Goal: Task Accomplishment & Management: Manage account settings

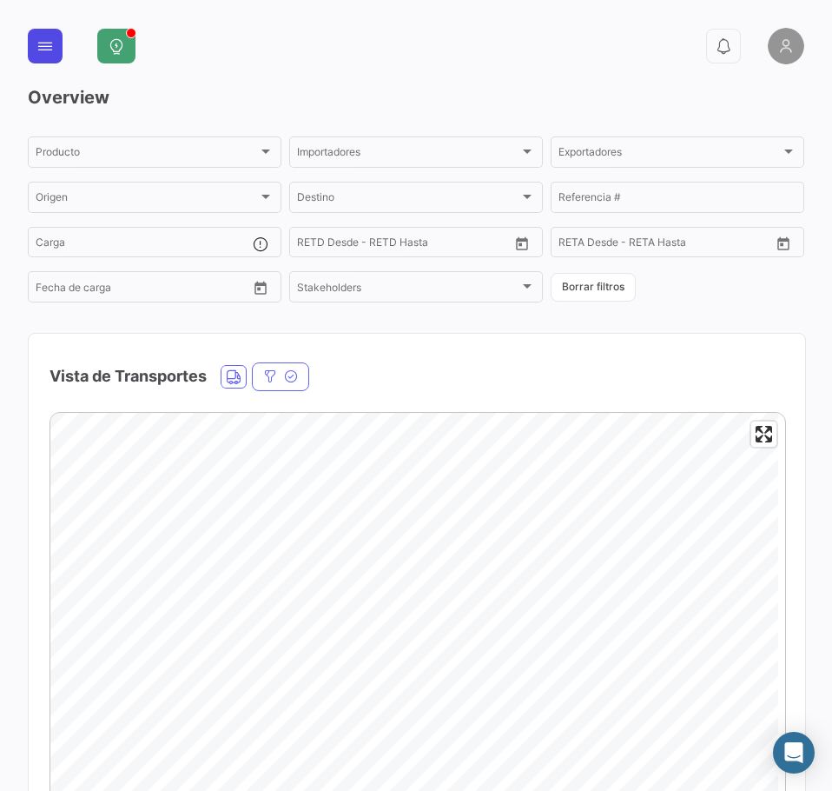
click at [55, 48] on button at bounding box center [45, 46] width 35 height 35
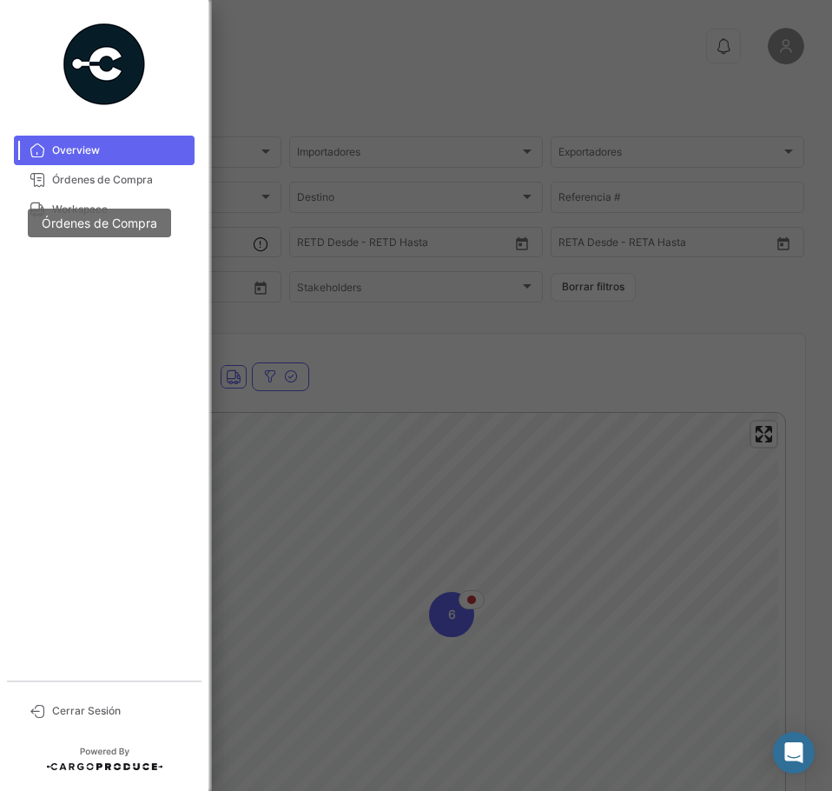
click at [47, 208] on mat-tooltip-component "Órdenes de Compra" at bounding box center [99, 223] width 185 height 70
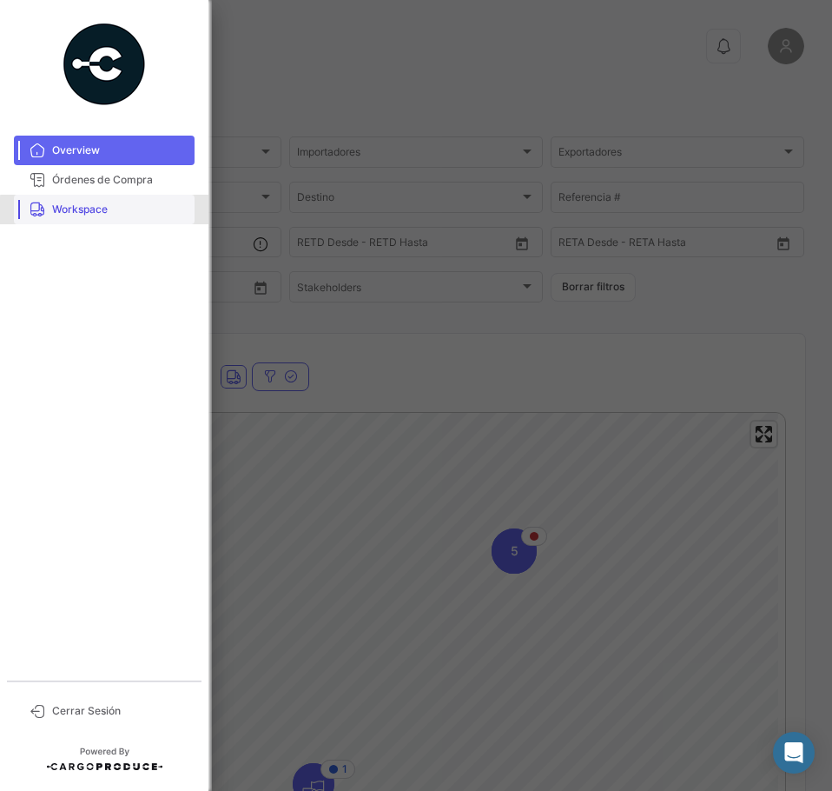
click at [109, 210] on span "Workspace" at bounding box center [120, 210] width 136 height 16
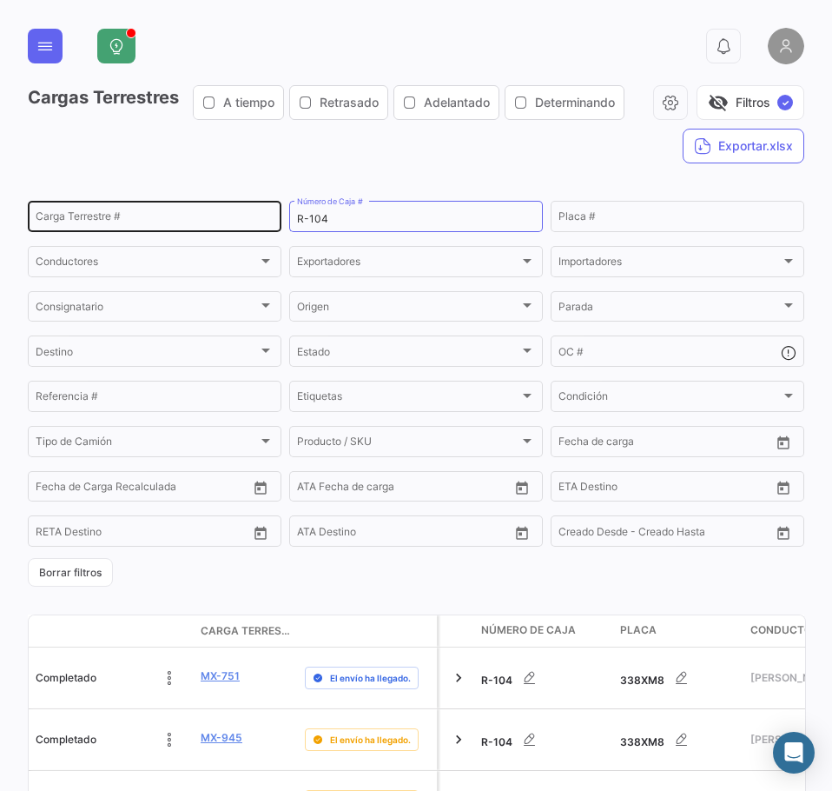
click at [153, 225] on input "Carga Terrestre #" at bounding box center [155, 219] width 238 height 12
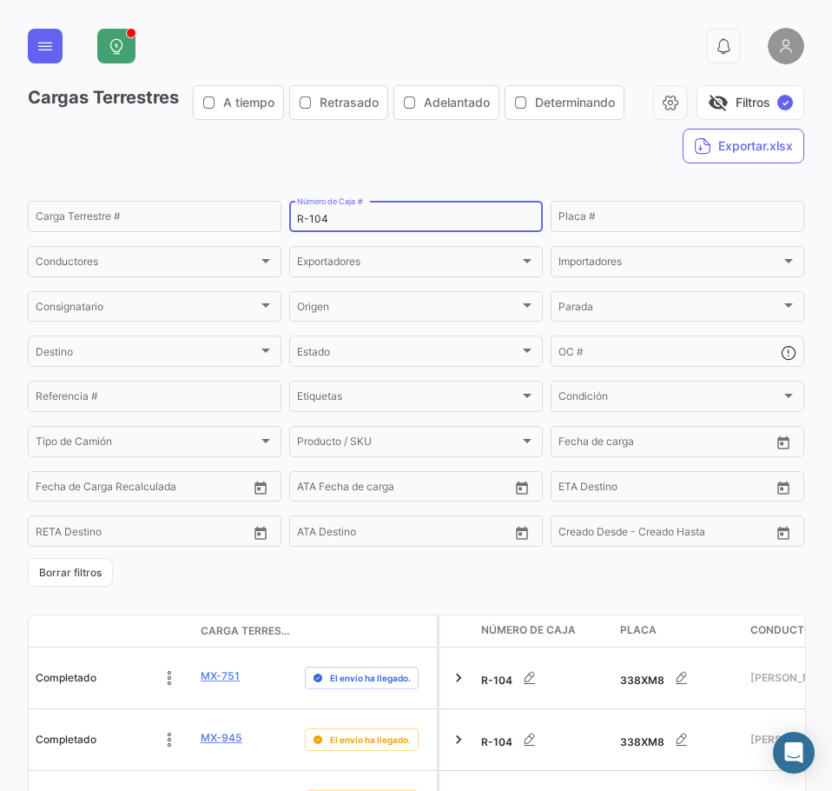
click at [329, 225] on input "R-104" at bounding box center [416, 219] width 238 height 12
type input "}"
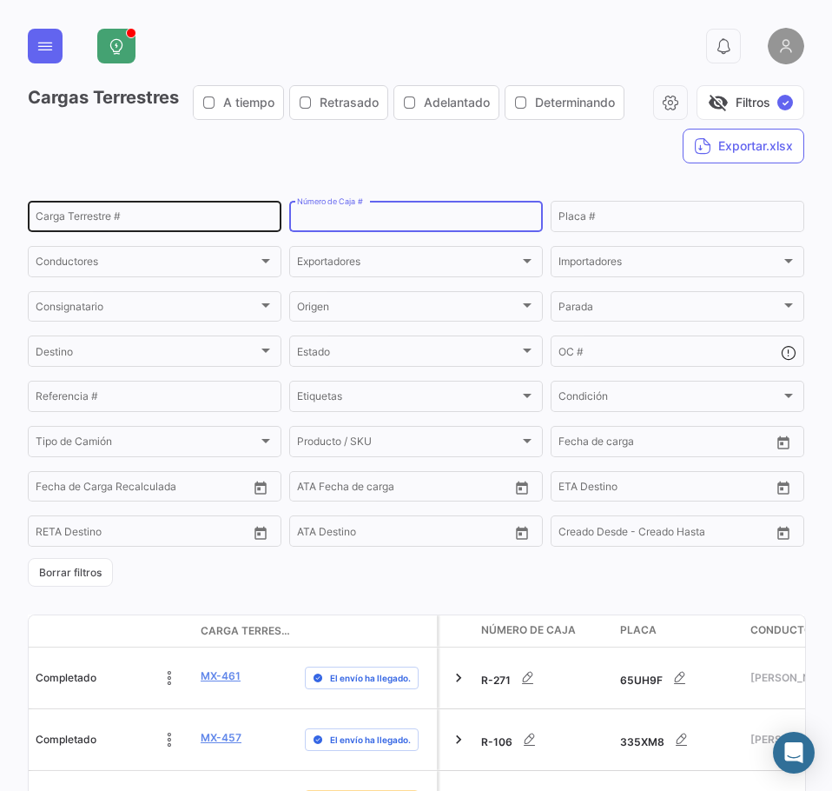
click at [134, 232] on div "Carga Terrestre #" at bounding box center [155, 215] width 238 height 34
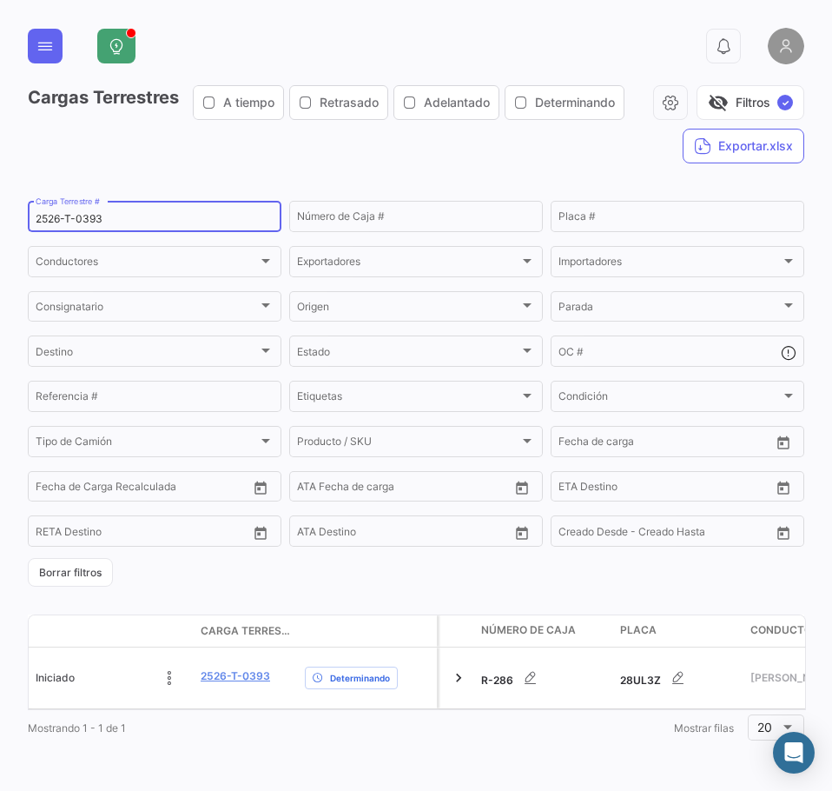
scroll to position [40, 0]
type input "2526-T-0393"
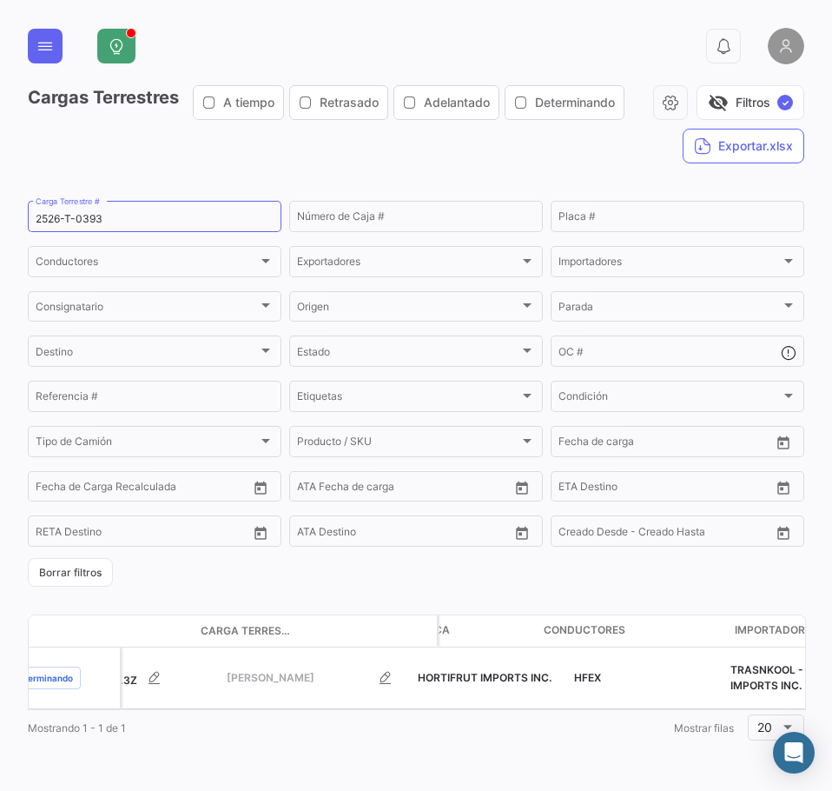
scroll to position [0, 0]
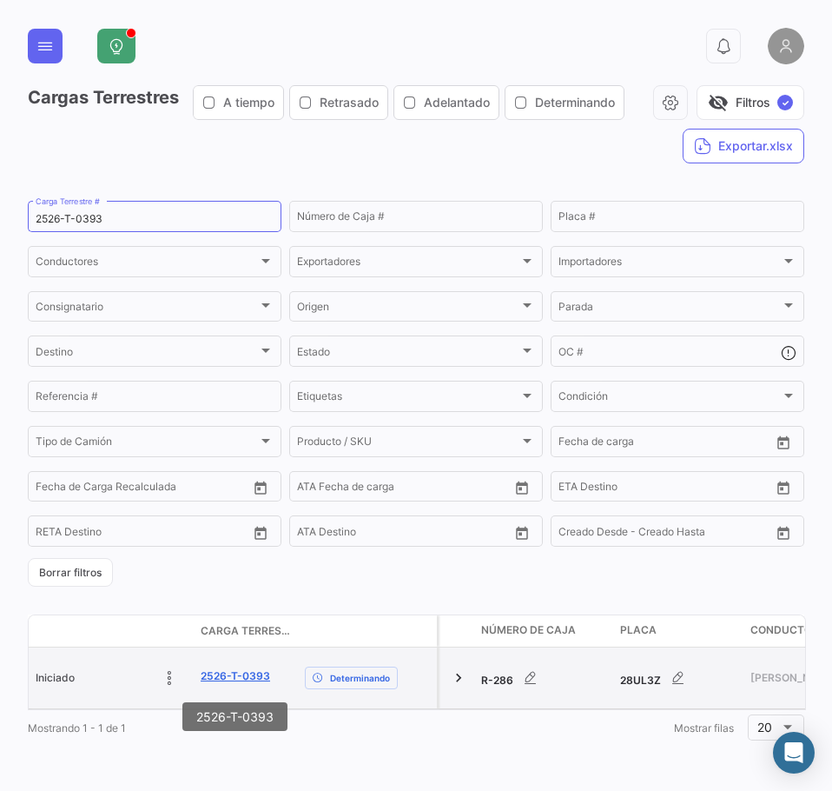
click at [219, 673] on link "2526-T-0393" at bounding box center [236, 676] width 70 height 16
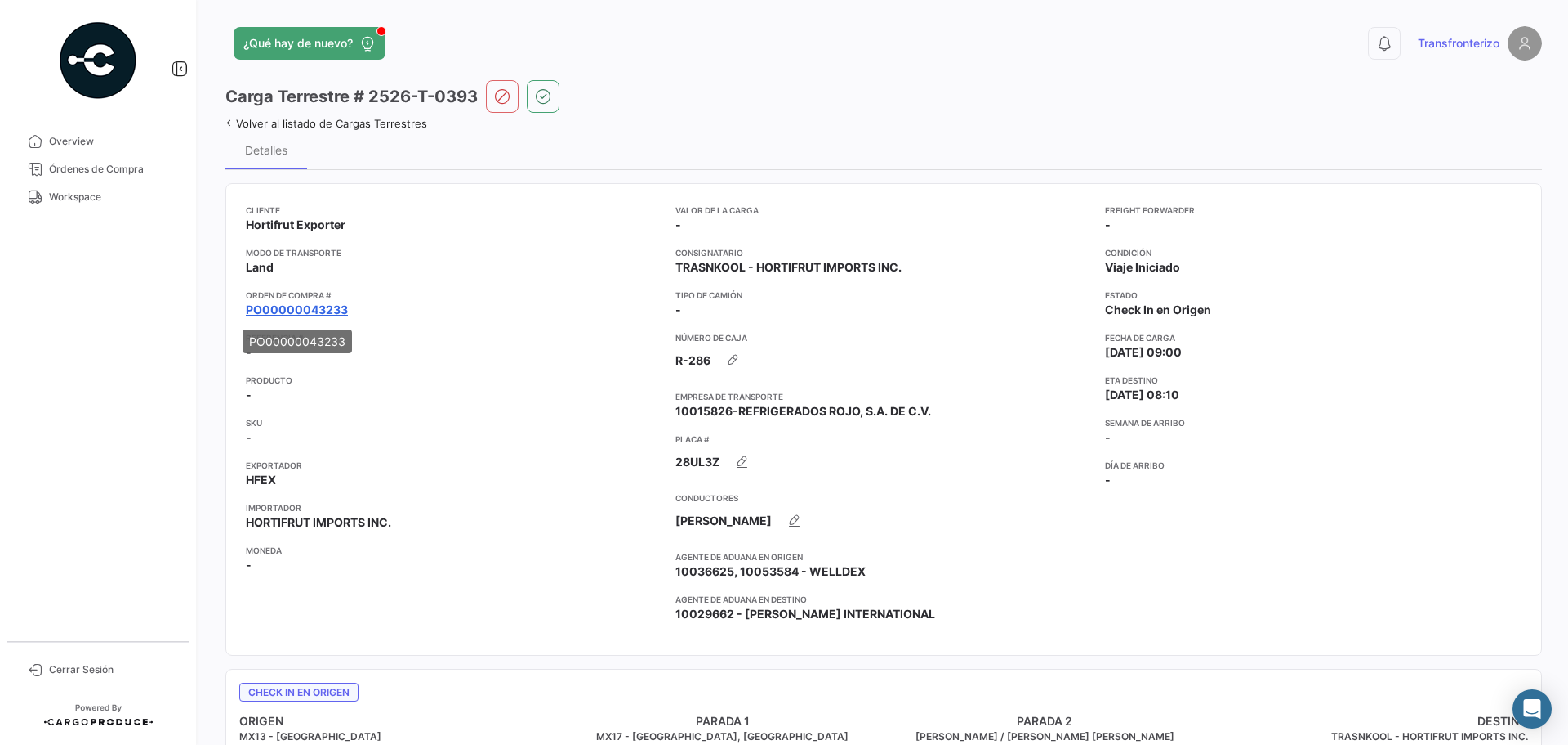
click at [337, 313] on link "PO00000043233" at bounding box center [297, 309] width 102 height 16
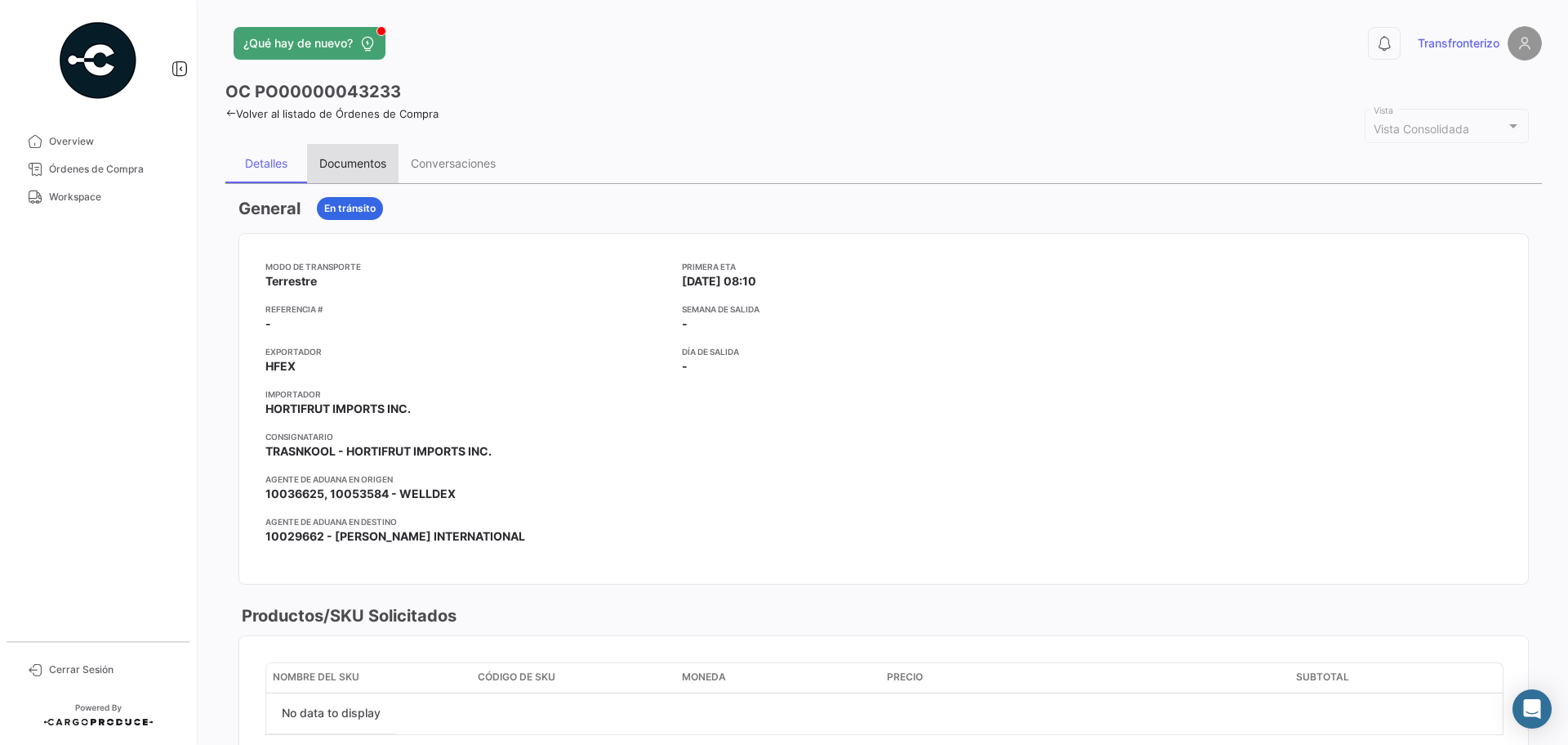
click at [363, 169] on div "Documentos" at bounding box center [353, 163] width 67 height 14
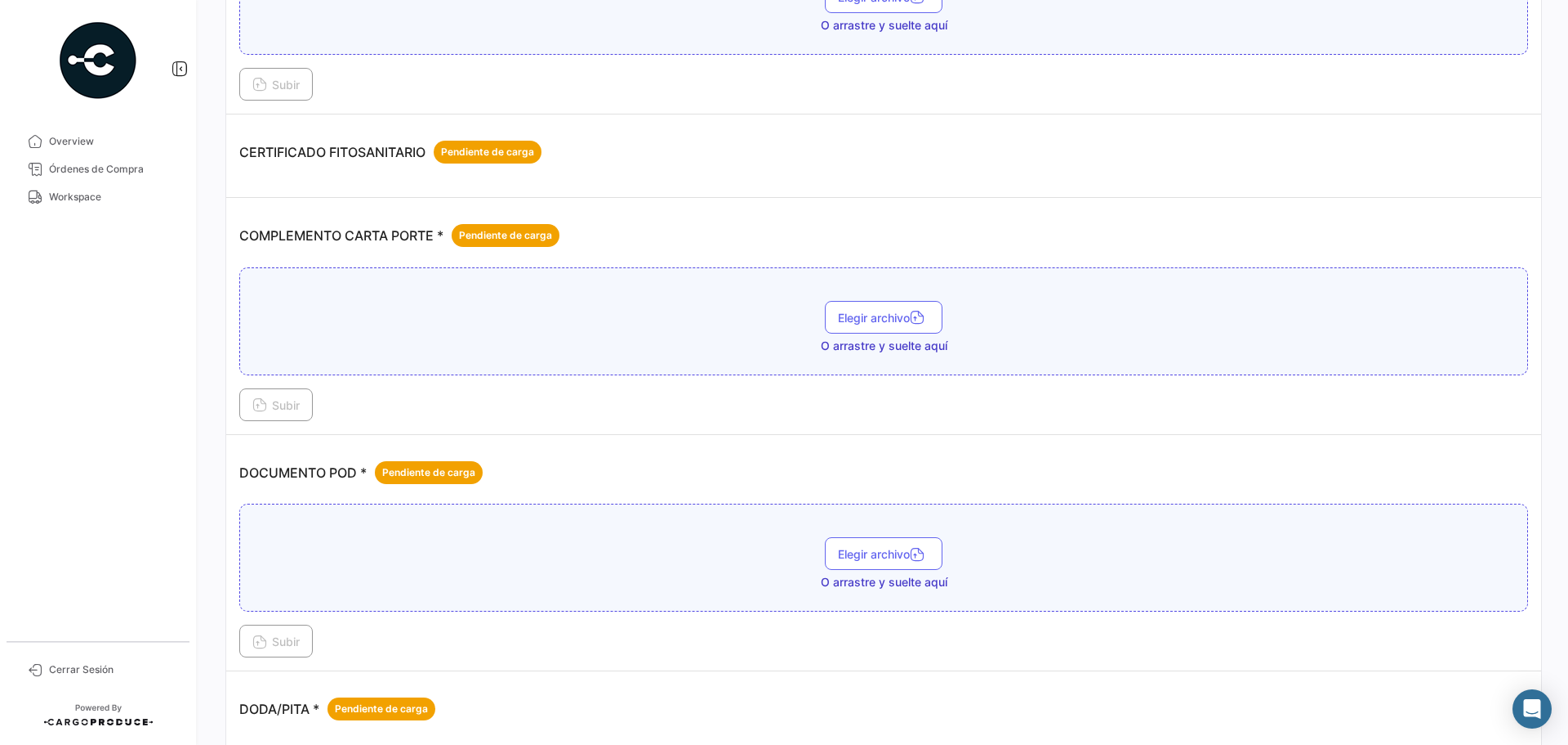
scroll to position [314, 0]
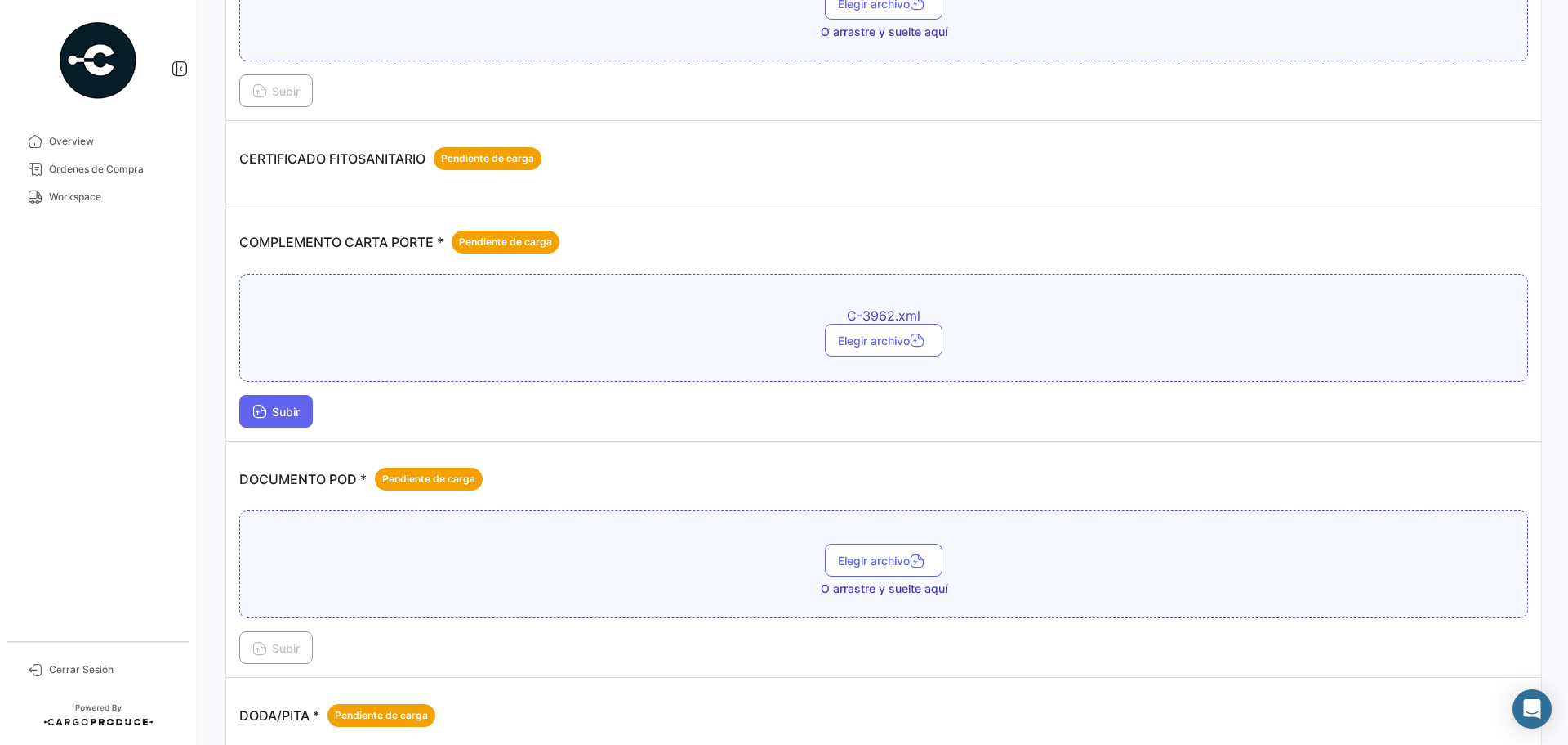
click at [292, 414] on span "Subir" at bounding box center [275, 411] width 47 height 14
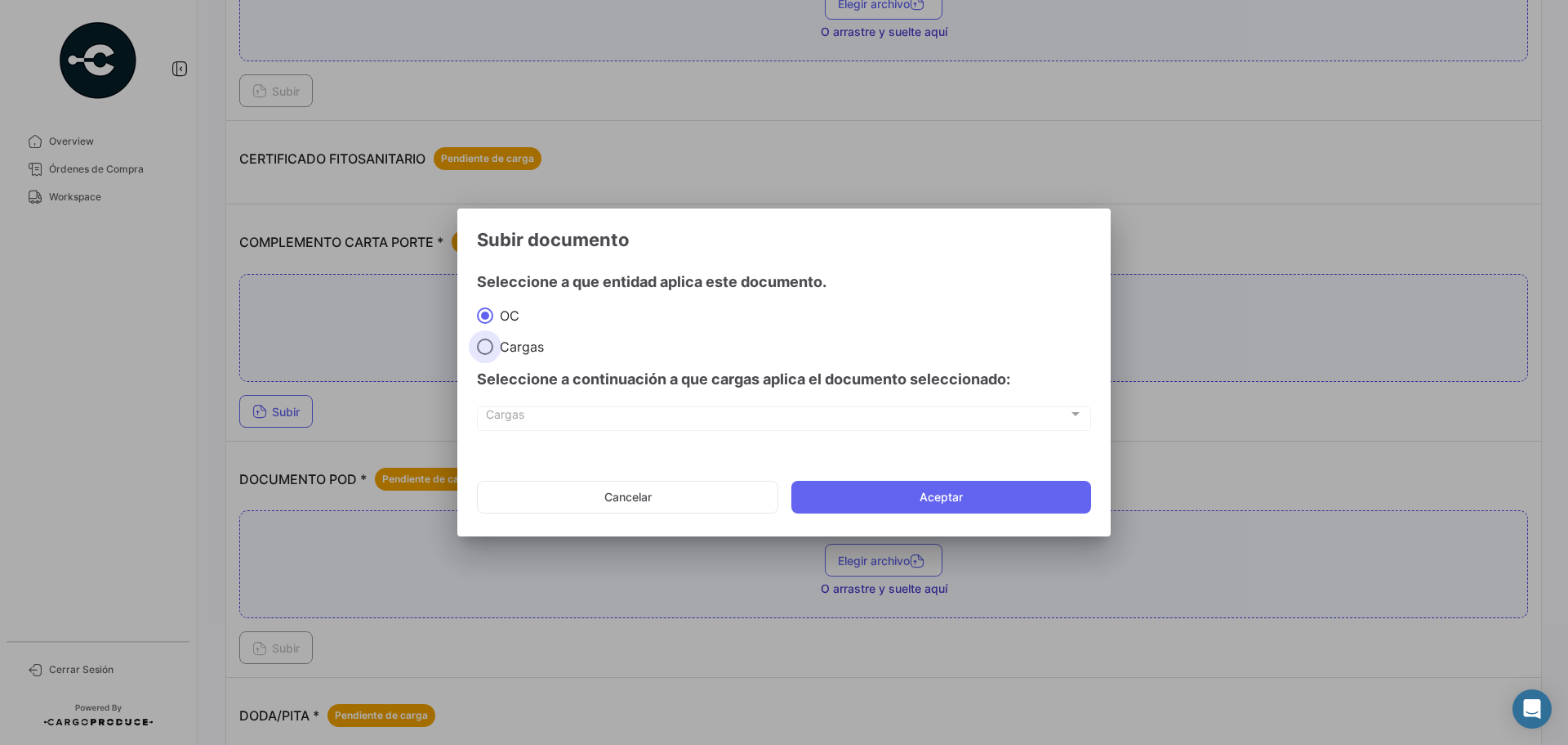
click at [482, 346] on span at bounding box center [484, 346] width 16 height 16
click at [482, 346] on input "Cargas" at bounding box center [484, 346] width 16 height 16
radio input "true"
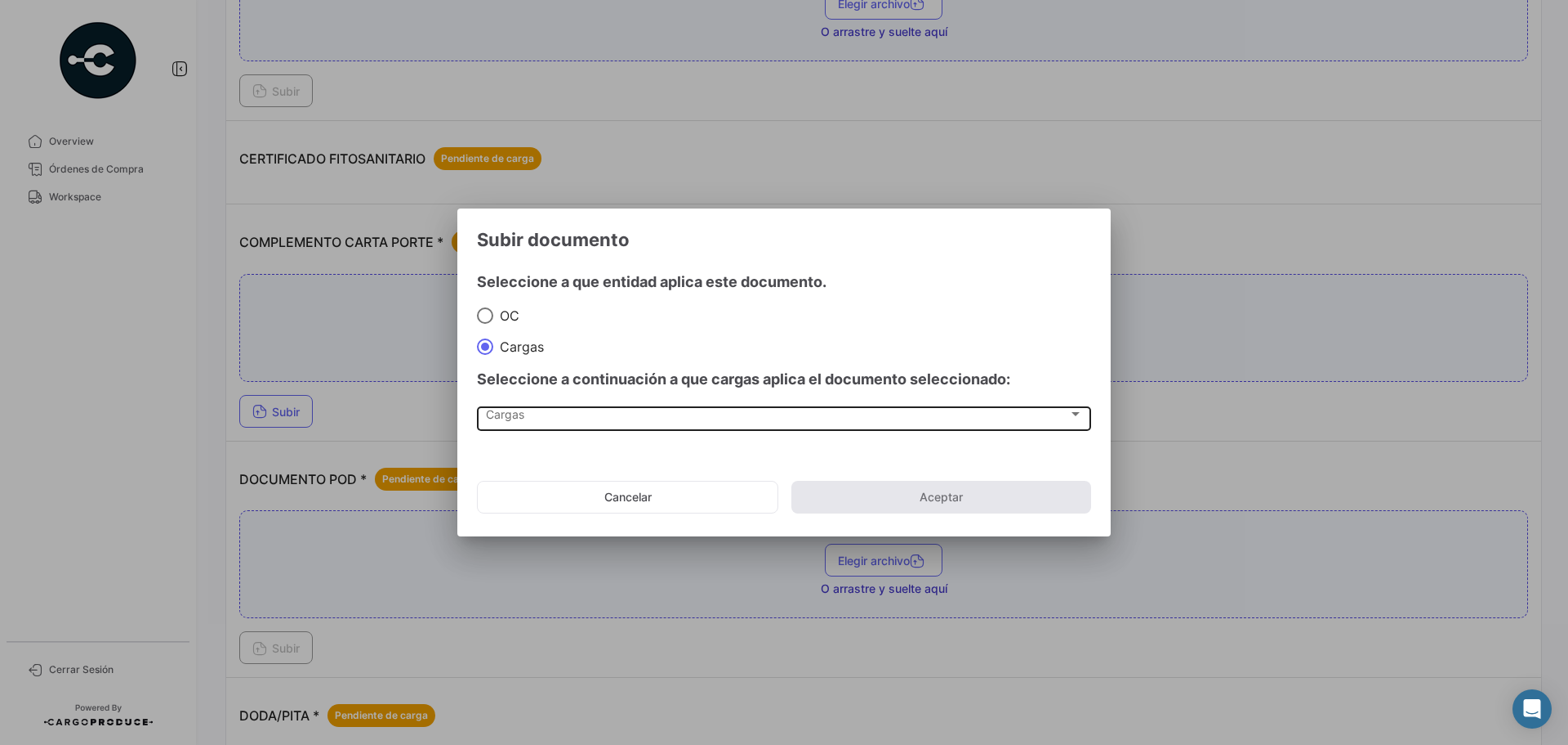
click at [517, 406] on div "Cargas Cargas" at bounding box center [784, 418] width 597 height 28
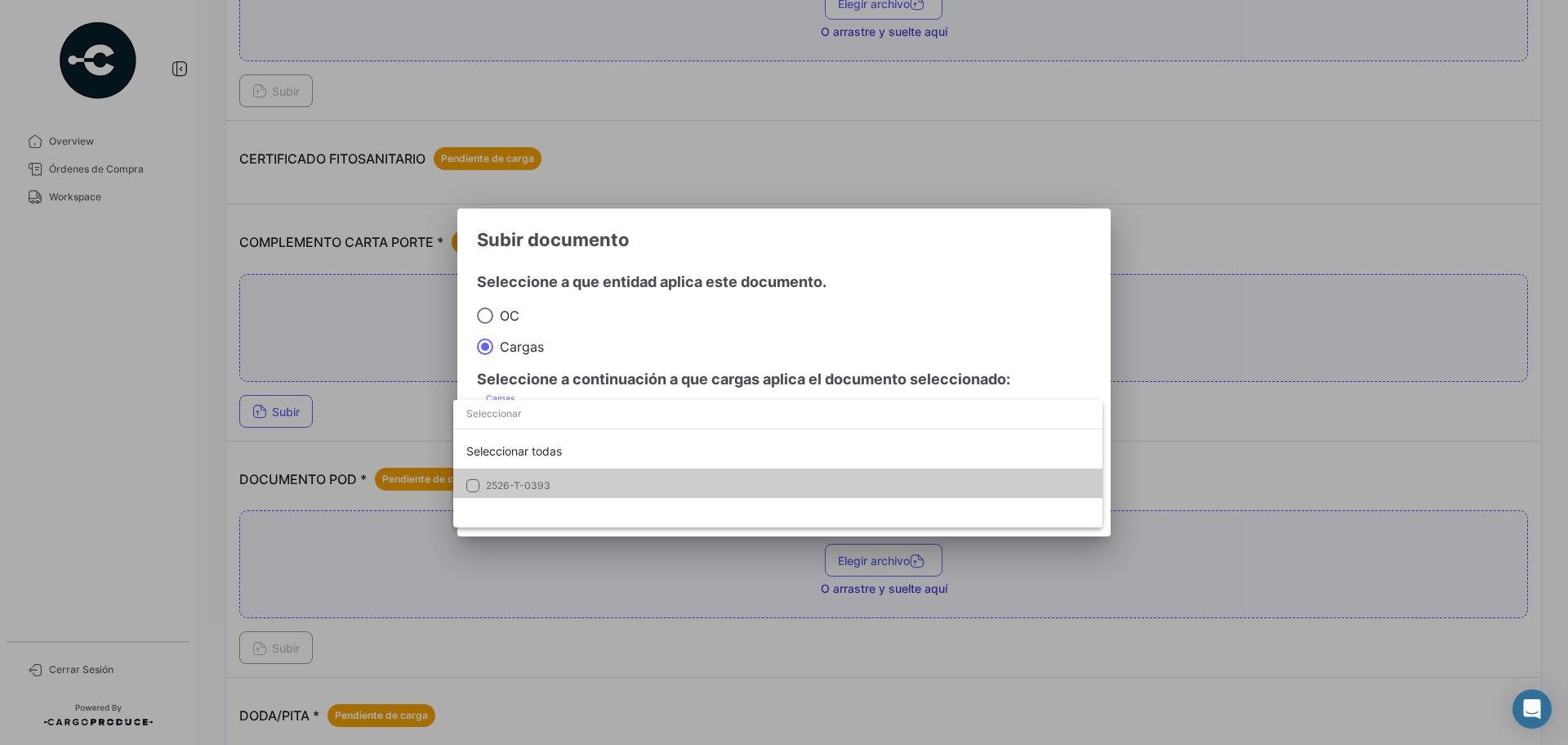
click at [518, 473] on mat-option "2526-T-0393" at bounding box center [777, 485] width 650 height 34
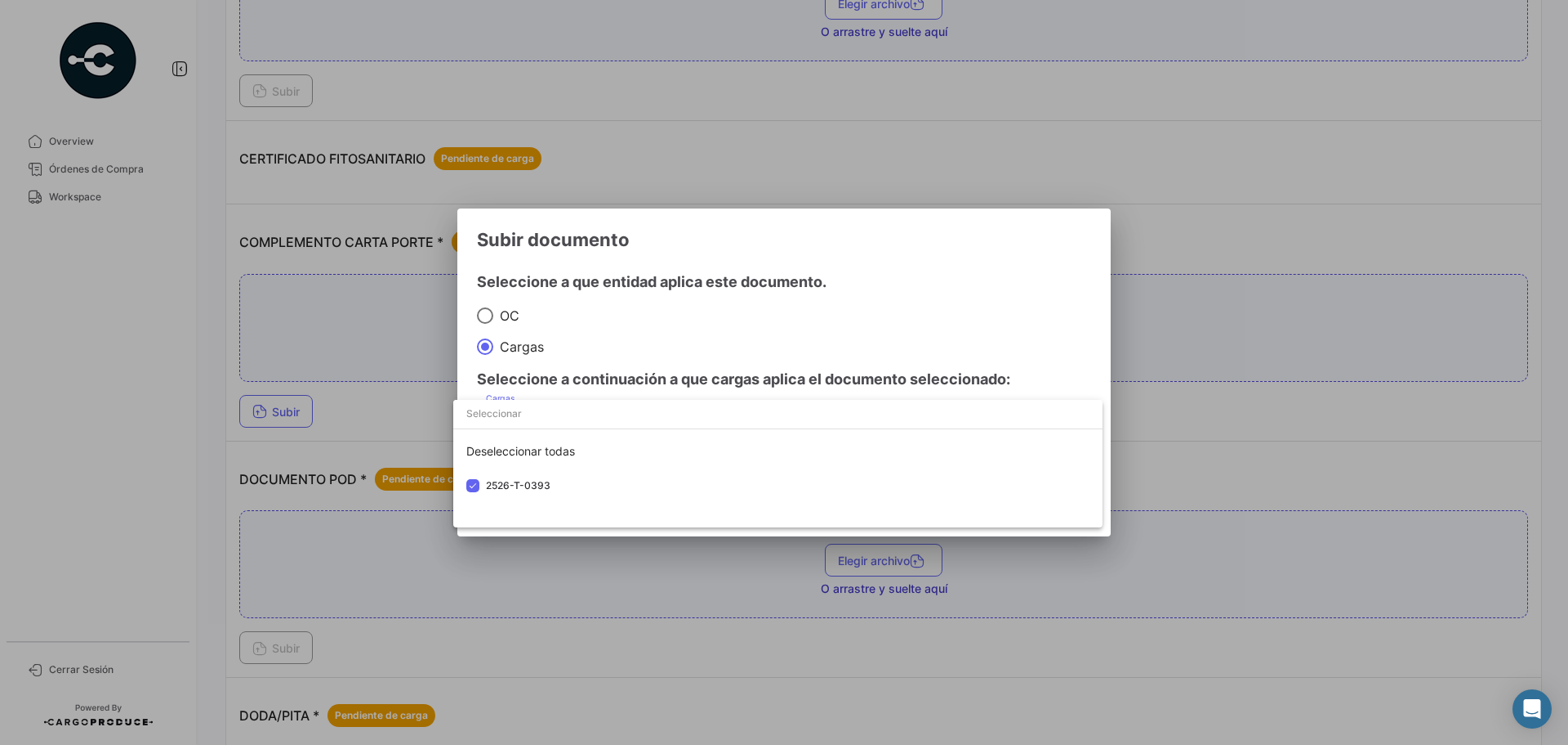
click at [637, 313] on div at bounding box center [784, 372] width 1568 height 745
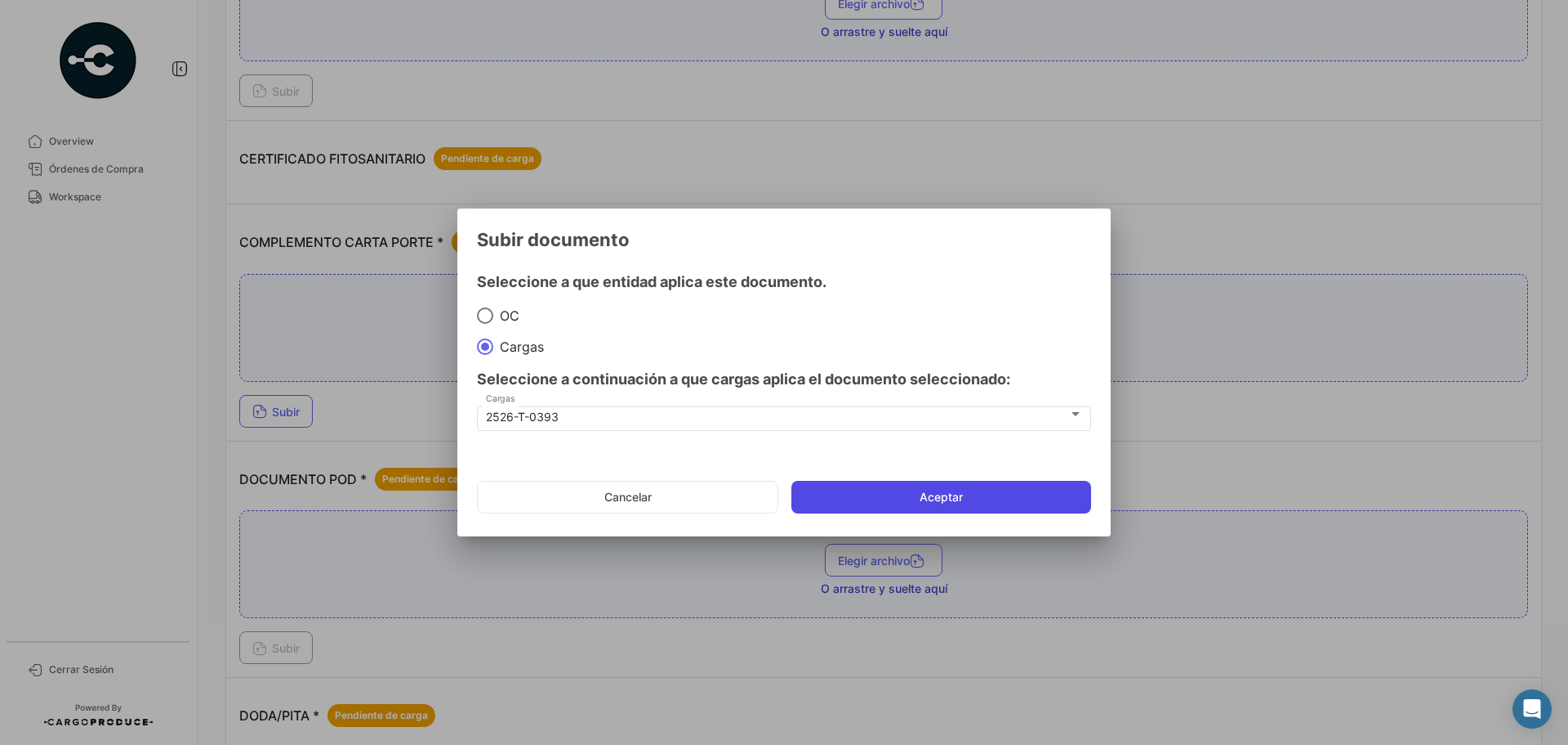
click at [782, 497] on button "Aceptar" at bounding box center [941, 497] width 300 height 33
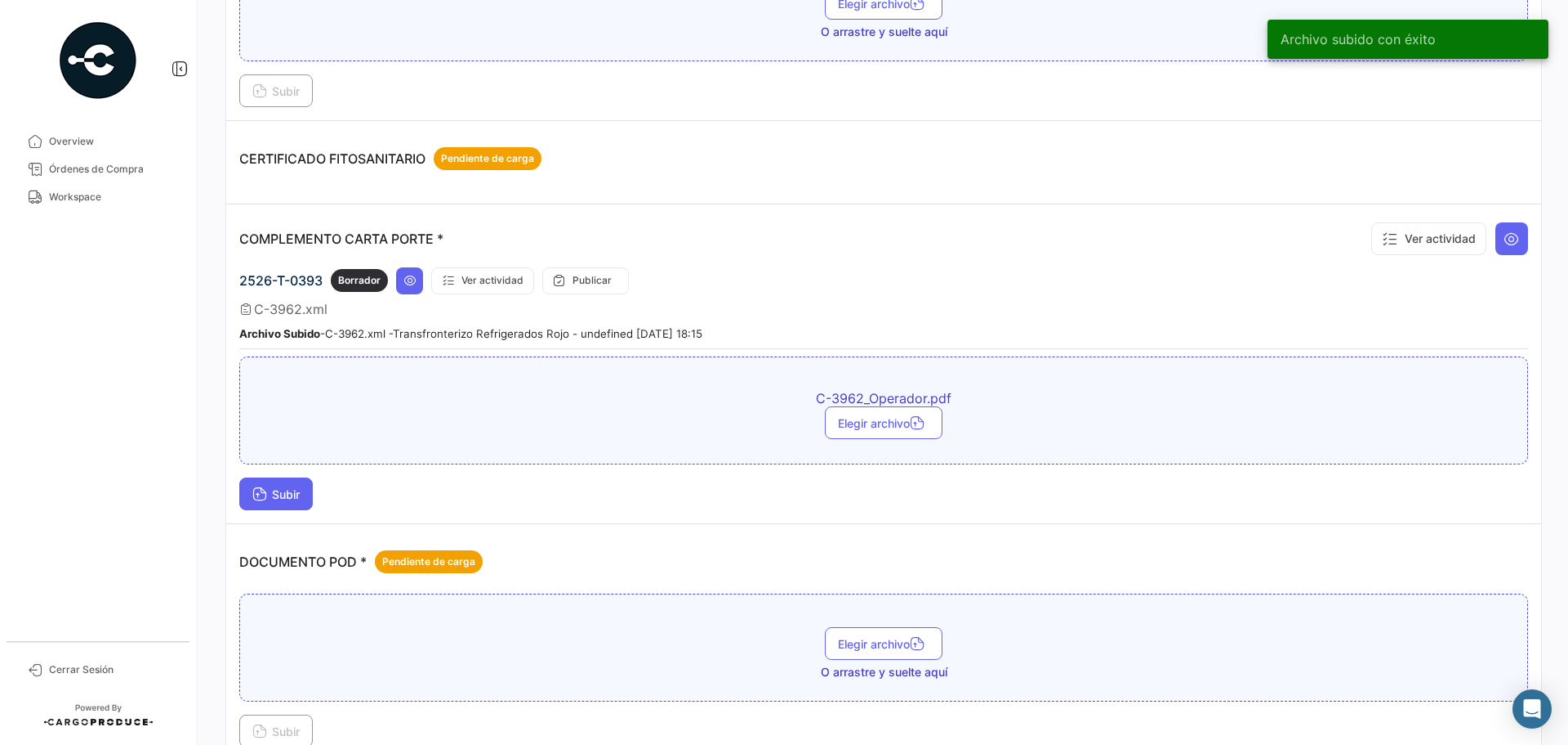
click at [292, 498] on span "Subir" at bounding box center [275, 494] width 47 height 14
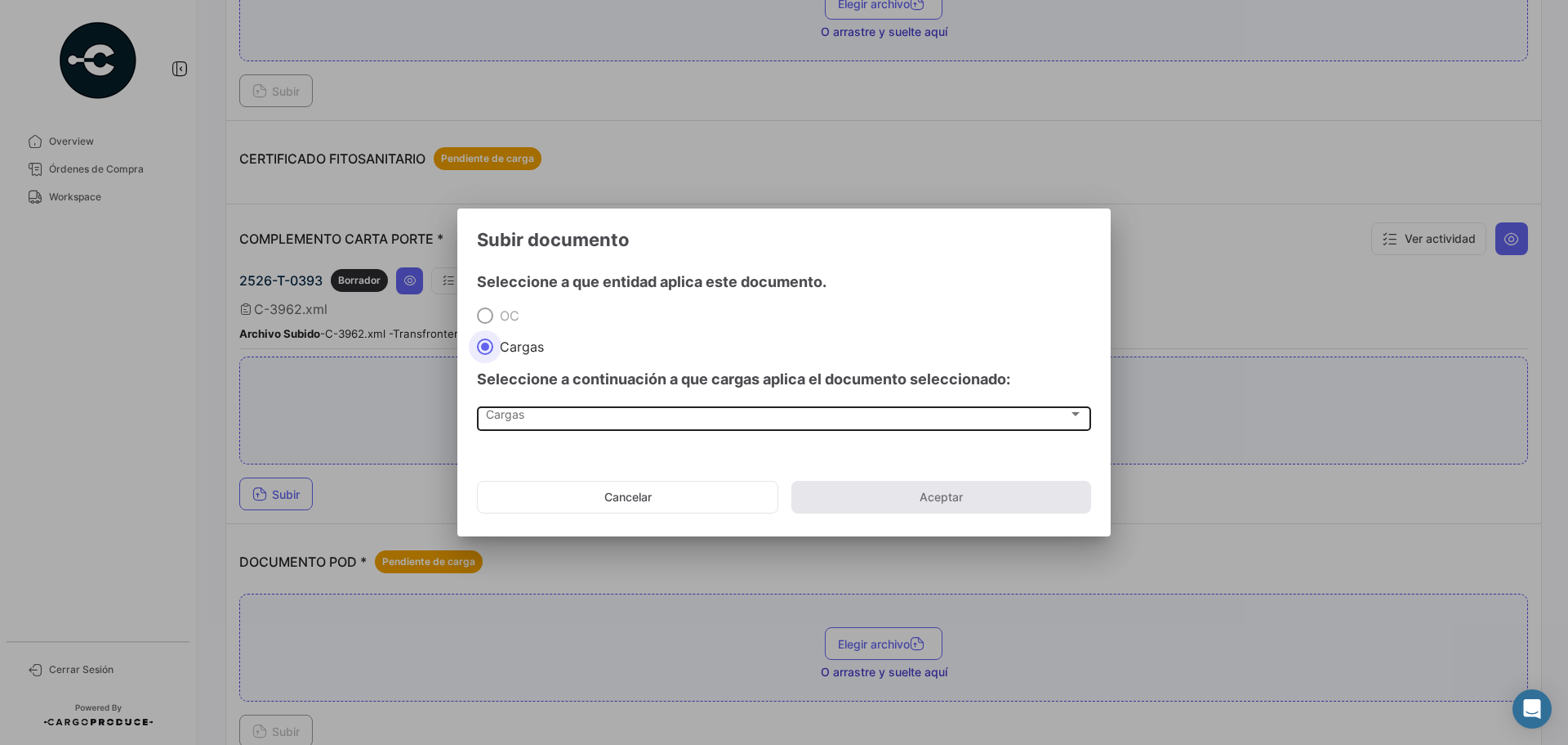
click at [544, 428] on div "Cargas Cargas" at bounding box center [784, 418] width 597 height 28
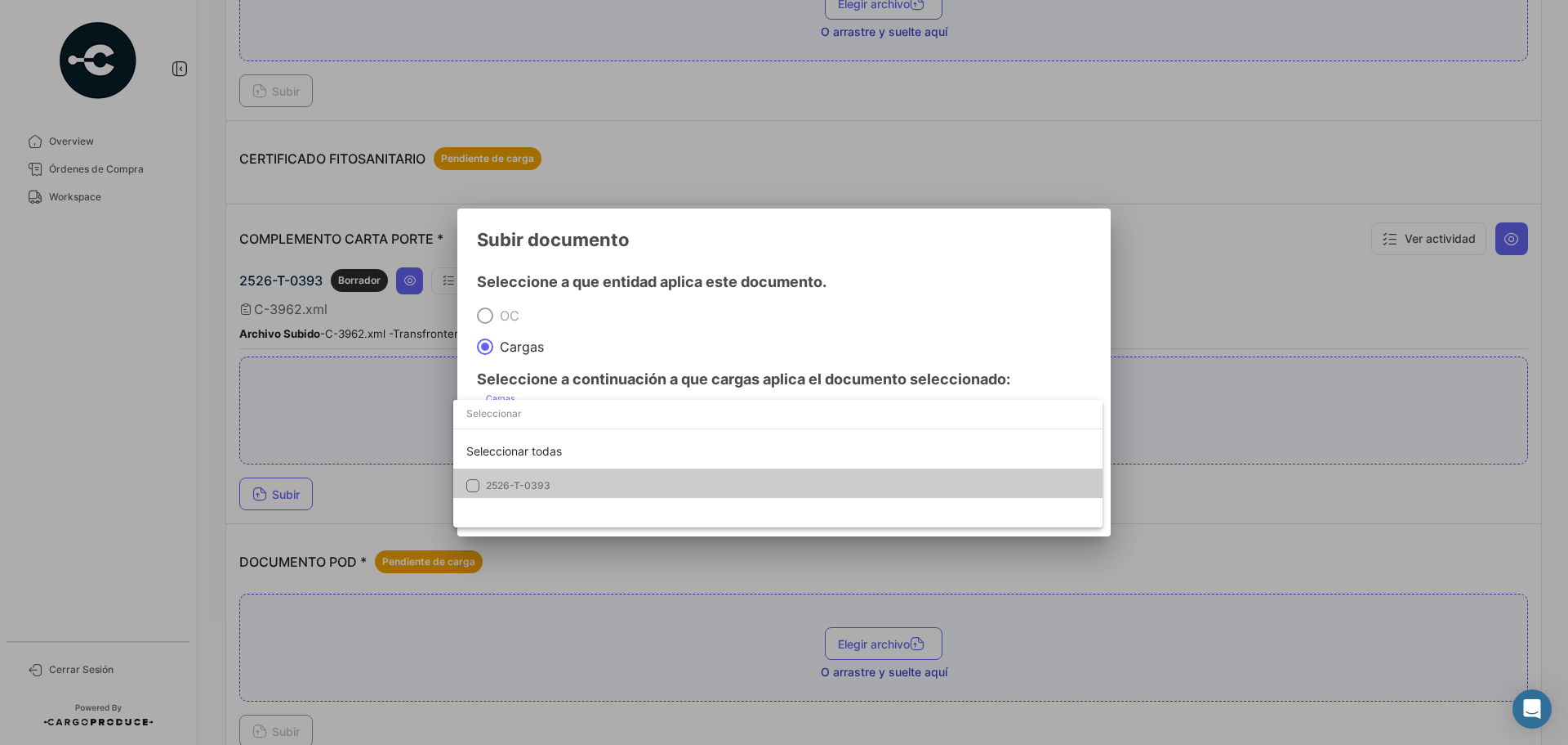
click at [566, 472] on mat-option "2526-T-0393" at bounding box center [777, 485] width 650 height 34
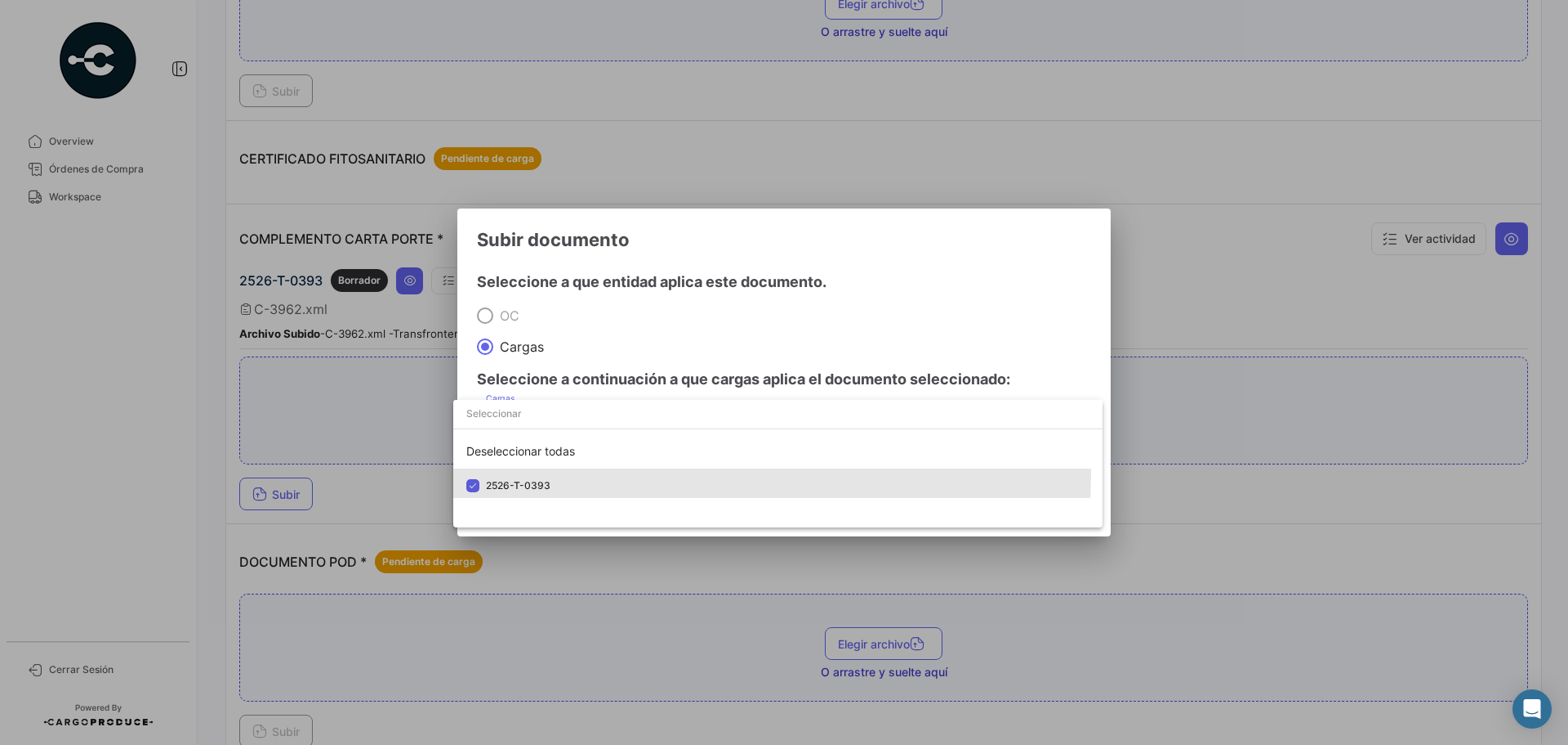
click at [682, 294] on div at bounding box center [784, 372] width 1568 height 745
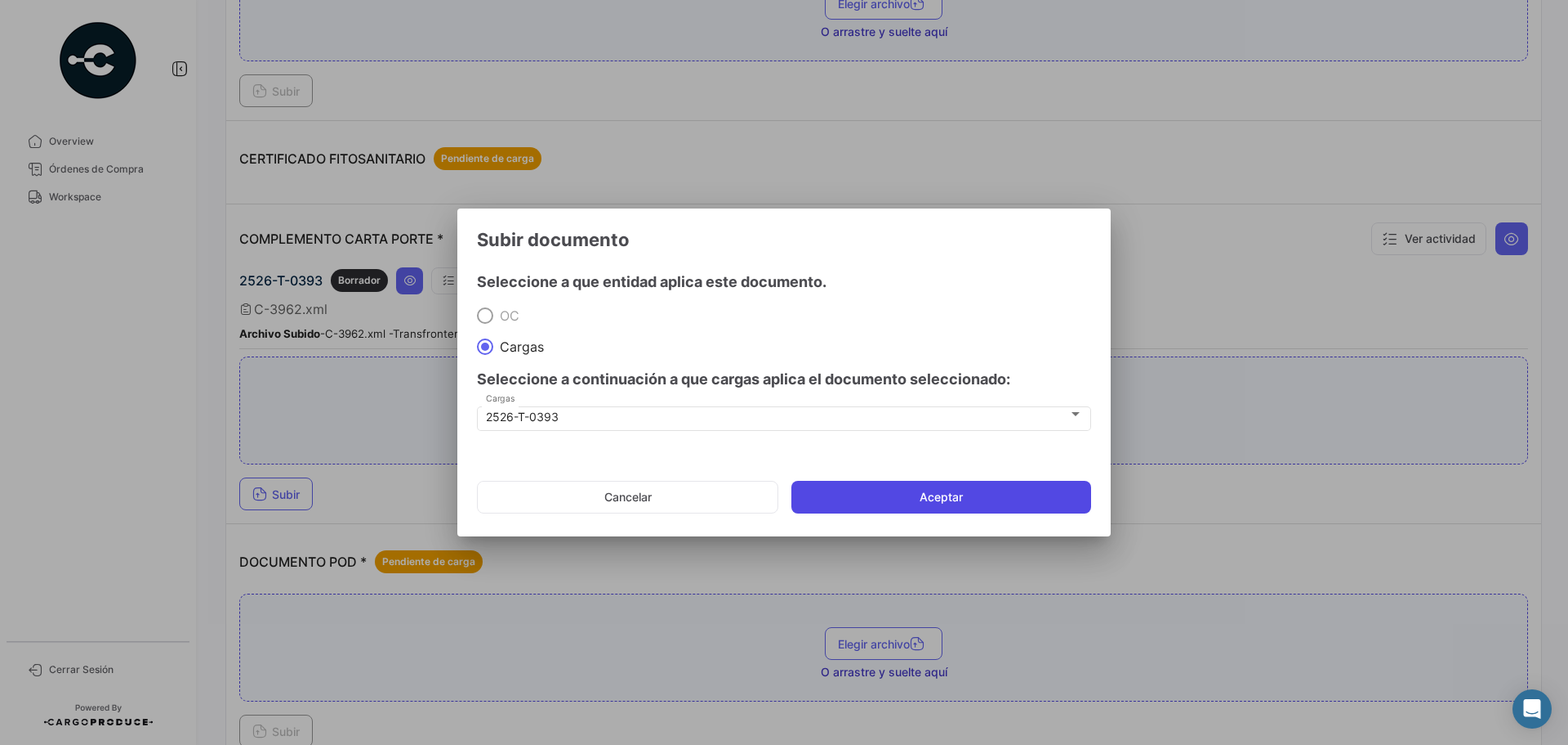
click at [782, 490] on button "Aceptar" at bounding box center [941, 497] width 300 height 33
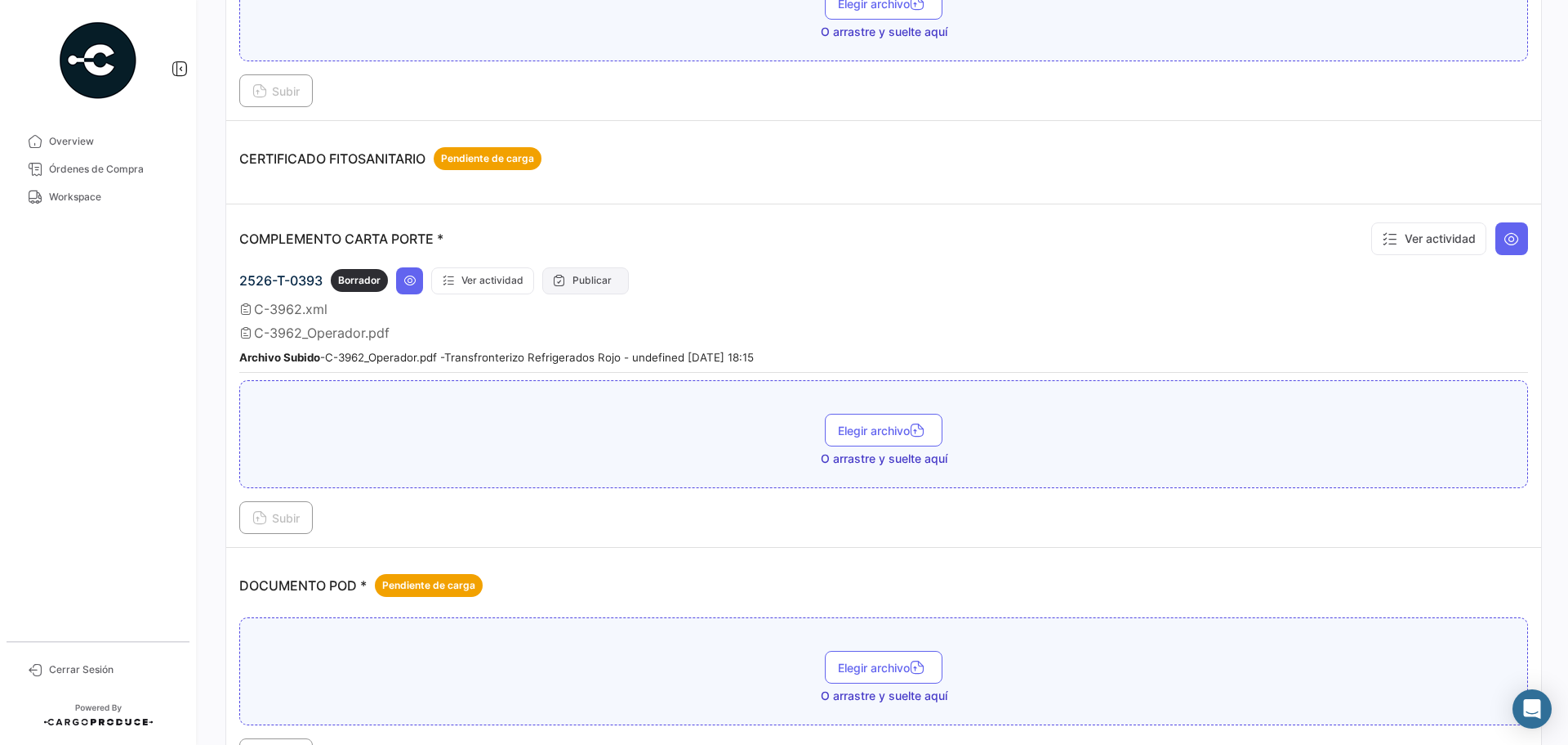
click at [586, 285] on button "Publicar" at bounding box center [586, 280] width 86 height 27
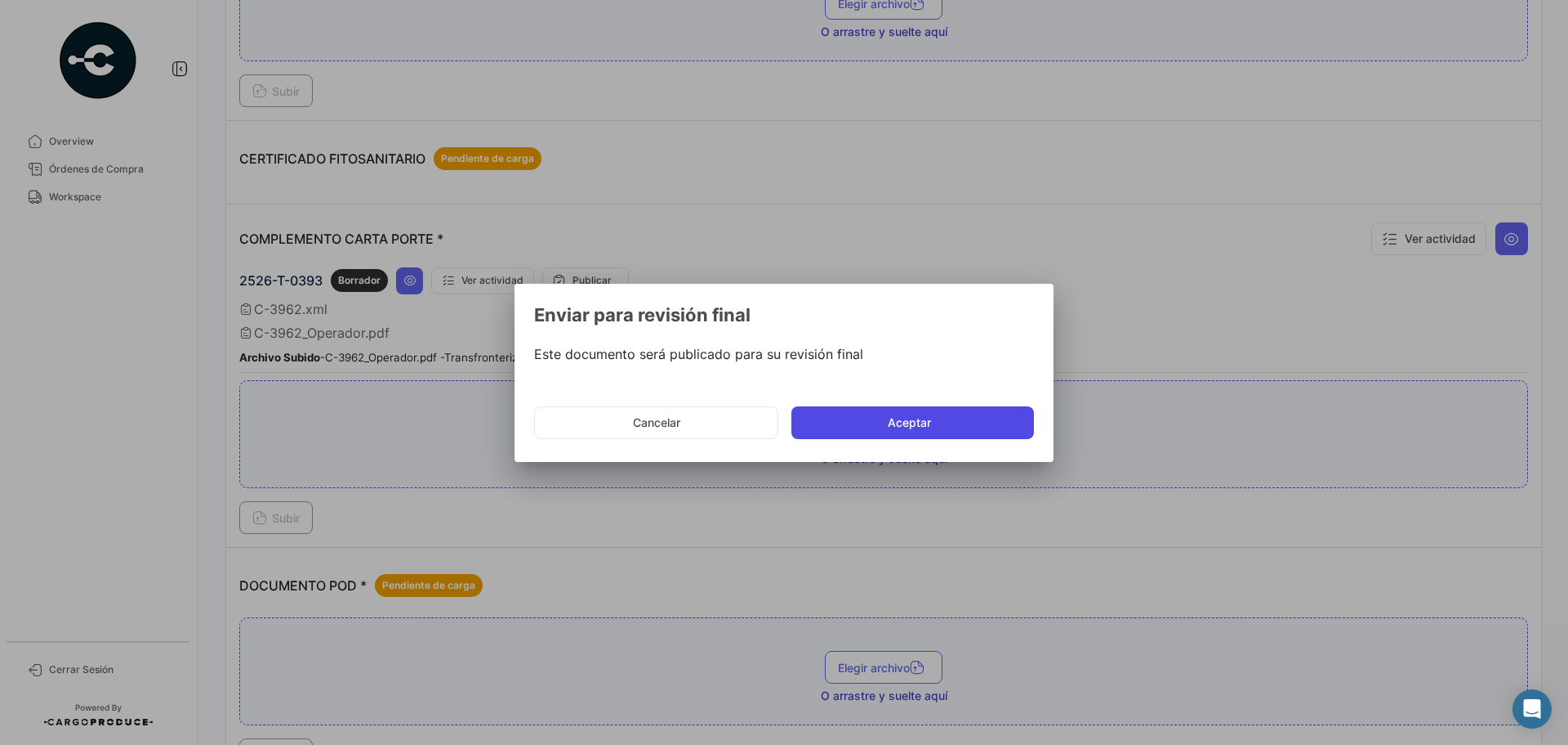
click at [782, 417] on button "Aceptar" at bounding box center [913, 422] width 243 height 33
